Goal: Information Seeking & Learning: Compare options

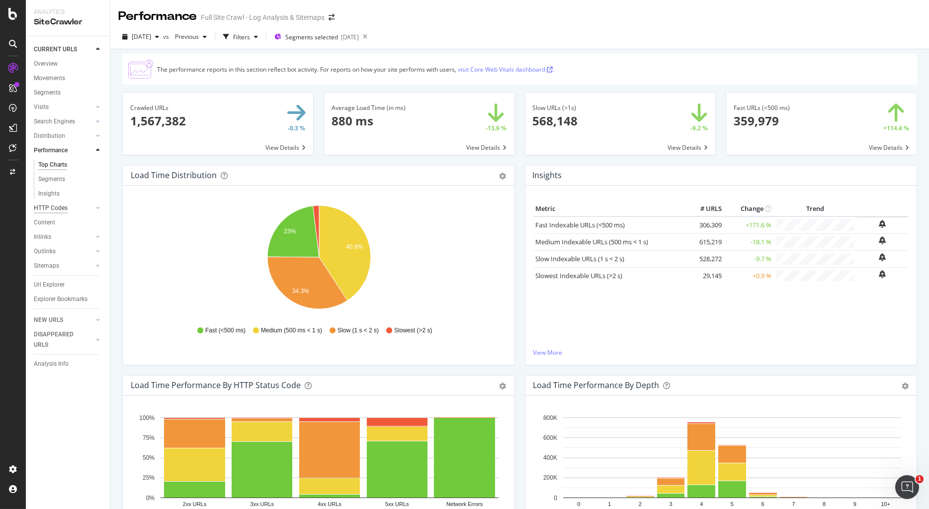
click at [54, 209] on div "HTTP Codes" at bounding box center [51, 208] width 34 height 10
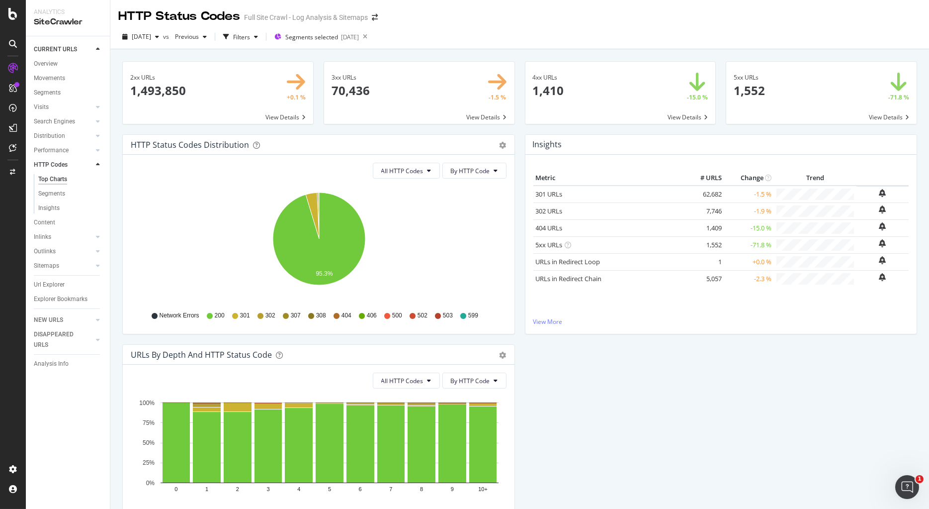
click at [821, 118] on span at bounding box center [821, 93] width 190 height 62
click at [49, 149] on div "Performance" at bounding box center [51, 150] width 35 height 10
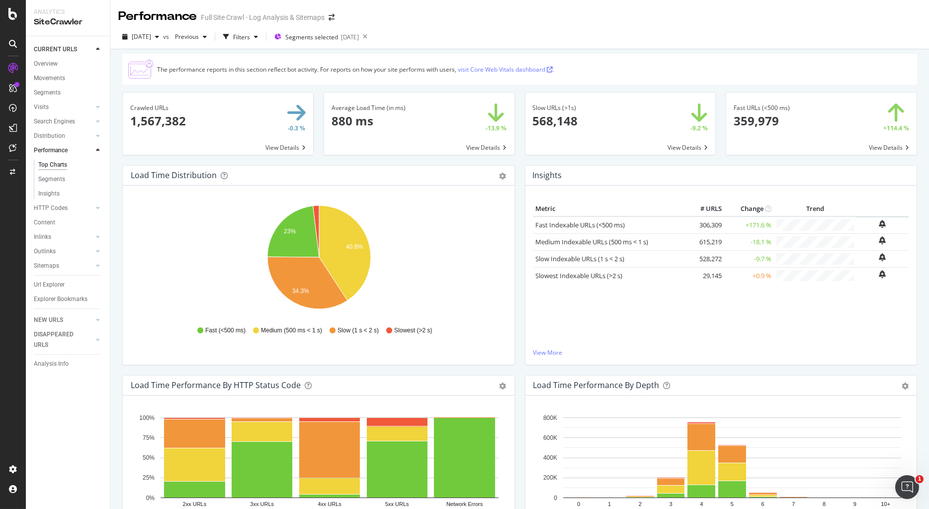
click at [453, 41] on div "[DATE] vs Previous Filters Segments selected [DATE]" at bounding box center [519, 39] width 819 height 20
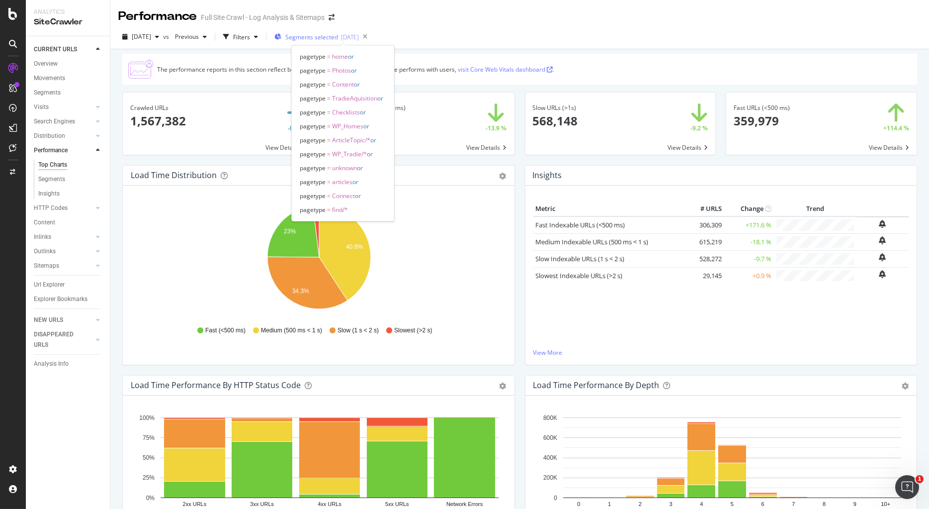
click at [359, 38] on div "[DATE]" at bounding box center [350, 37] width 18 height 8
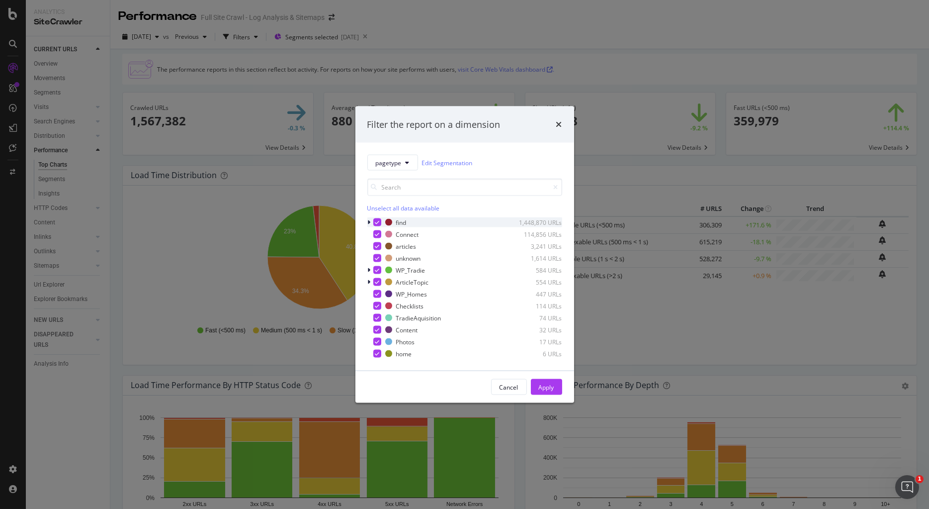
click at [375, 222] on icon "modal" at bounding box center [377, 222] width 4 height 5
click at [378, 221] on div "modal" at bounding box center [377, 222] width 8 height 8
click at [378, 221] on icon "modal" at bounding box center [377, 222] width 4 height 5
click at [376, 235] on icon "modal" at bounding box center [377, 234] width 4 height 5
click at [376, 247] on icon "modal" at bounding box center [377, 246] width 4 height 5
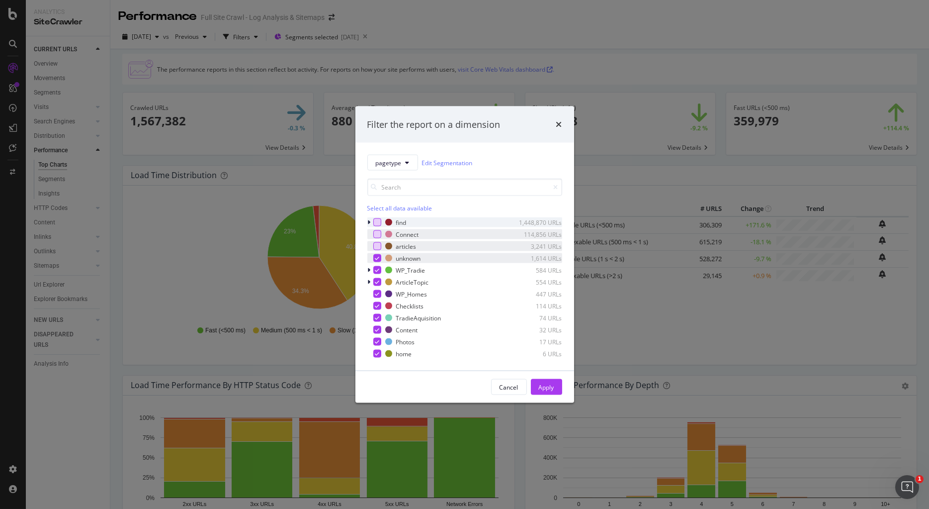
click at [377, 260] on div "modal" at bounding box center [377, 258] width 8 height 8
click at [376, 273] on div "modal" at bounding box center [377, 270] width 8 height 8
click at [377, 282] on icon "modal" at bounding box center [377, 281] width 4 height 5
click at [378, 298] on div "WP_Homes 447 URLs" at bounding box center [464, 294] width 195 height 10
click at [378, 306] on icon "modal" at bounding box center [377, 305] width 4 height 5
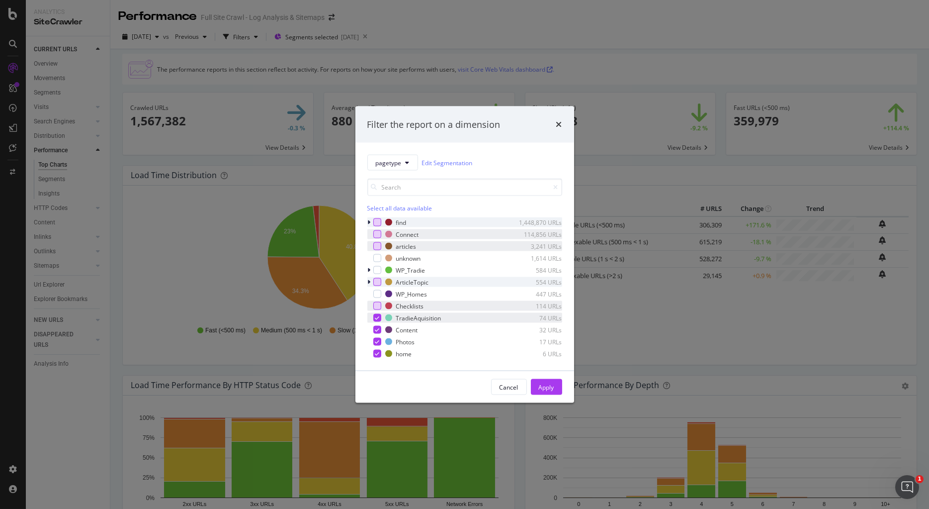
click at [378, 320] on icon "modal" at bounding box center [377, 317] width 4 height 5
click at [378, 330] on icon "modal" at bounding box center [377, 329] width 4 height 5
click at [377, 341] on icon "modal" at bounding box center [377, 341] width 4 height 5
click at [376, 354] on icon "modal" at bounding box center [377, 353] width 4 height 5
click at [378, 236] on div "modal" at bounding box center [377, 234] width 8 height 8
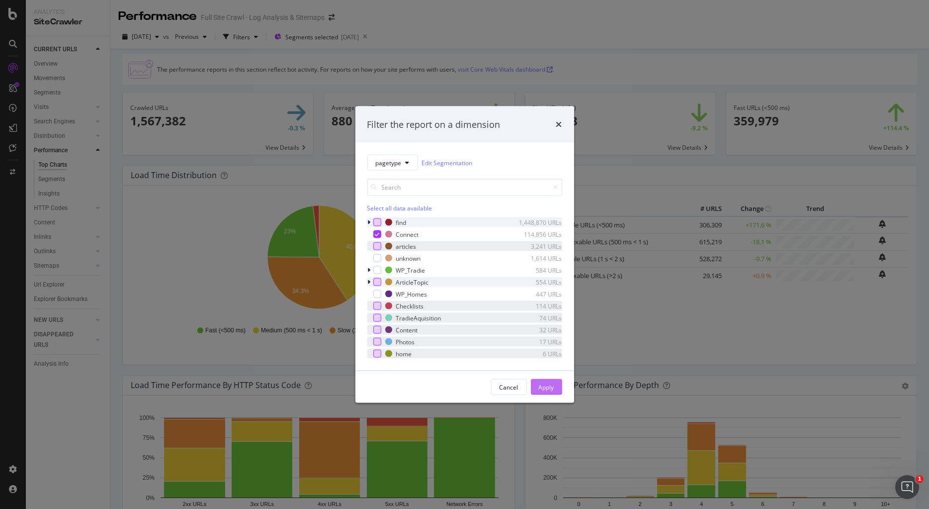
click at [549, 387] on div "Apply" at bounding box center [546, 386] width 15 height 8
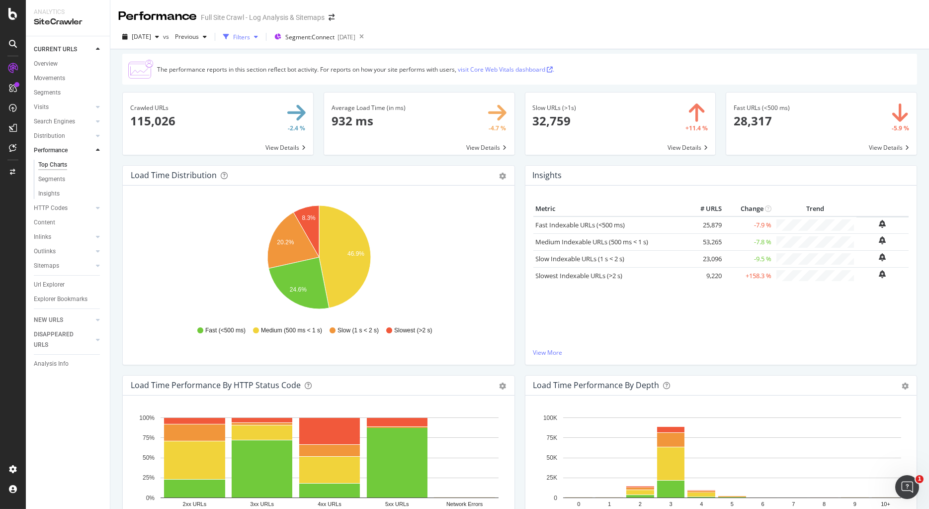
click at [258, 35] on icon "button" at bounding box center [256, 37] width 4 height 6
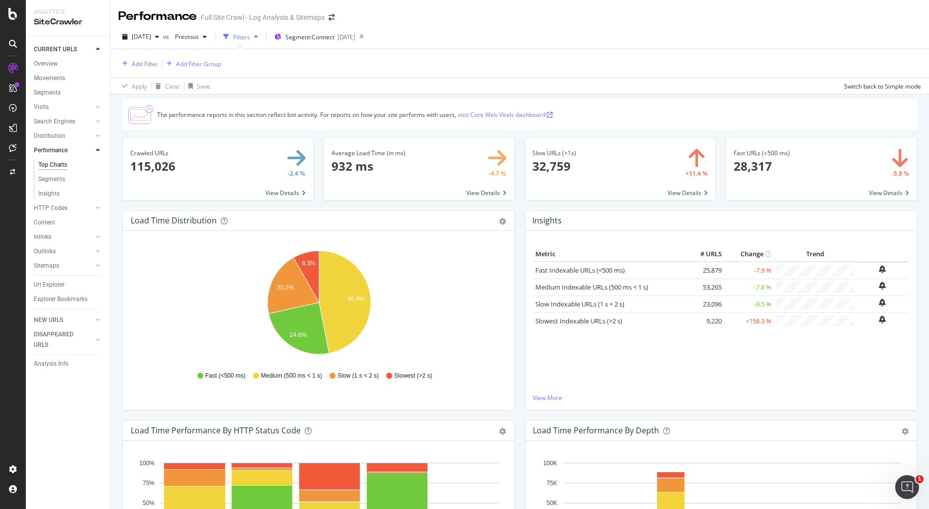
click at [258, 35] on icon "button" at bounding box center [256, 37] width 4 height 6
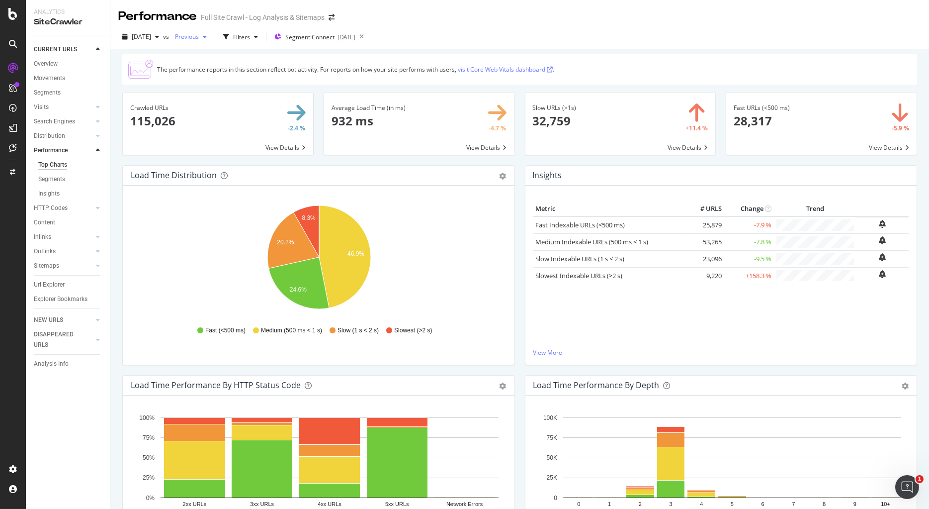
click at [207, 37] on icon "button" at bounding box center [205, 37] width 4 height 6
click at [224, 112] on div "[DATE]" at bounding box center [220, 112] width 53 height 9
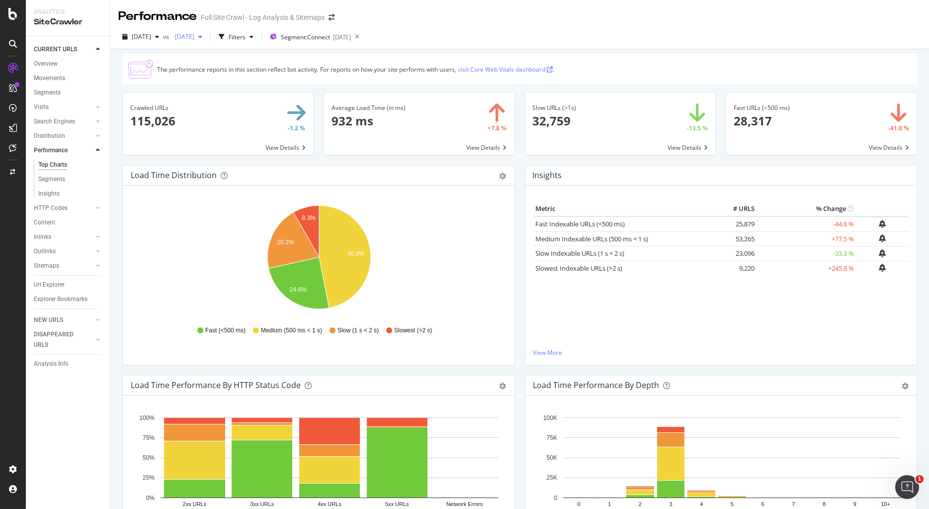
click at [202, 37] on icon "button" at bounding box center [200, 37] width 4 height 6
click at [225, 89] on div "[DATE]" at bounding box center [220, 88] width 53 height 9
